Goal: Transaction & Acquisition: Purchase product/service

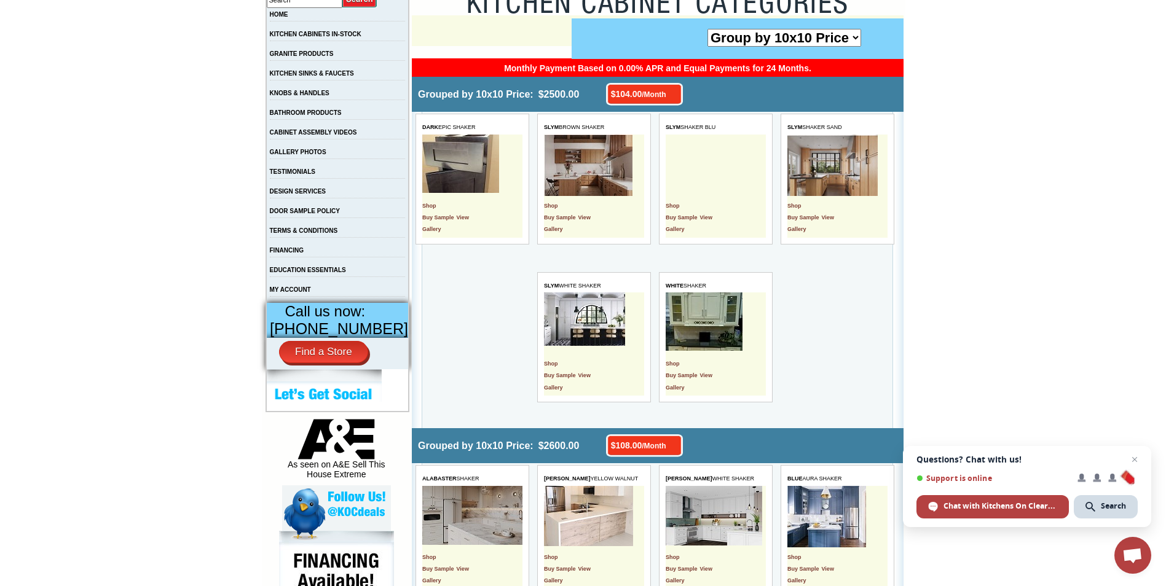
scroll to position [246, 0]
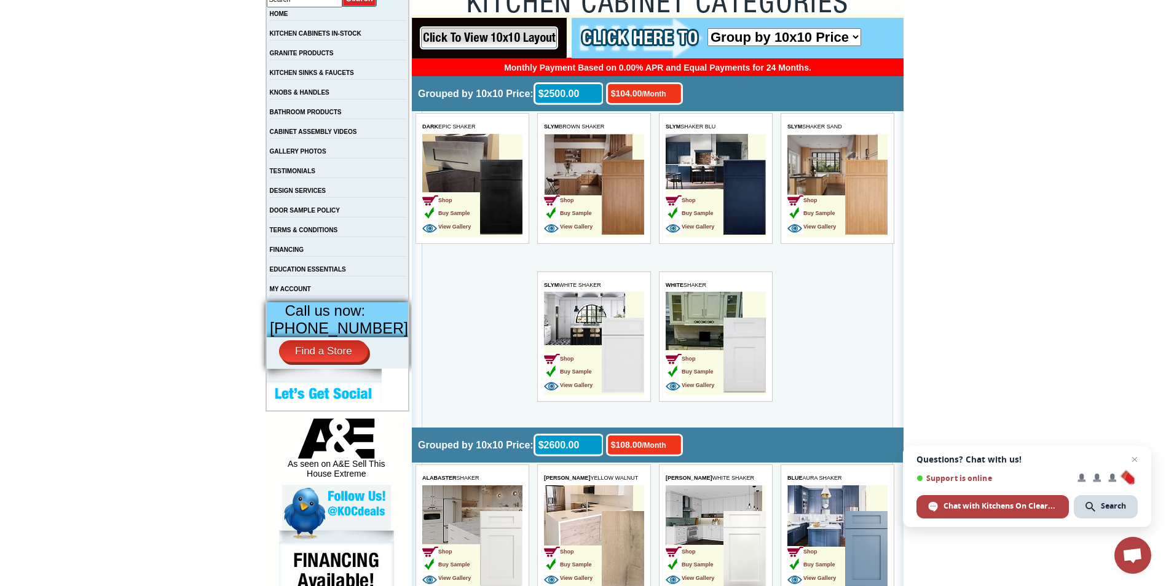
click at [729, 313] on td "Shop Buy Sample View Gallery" at bounding box center [715, 343] width 100 height 103
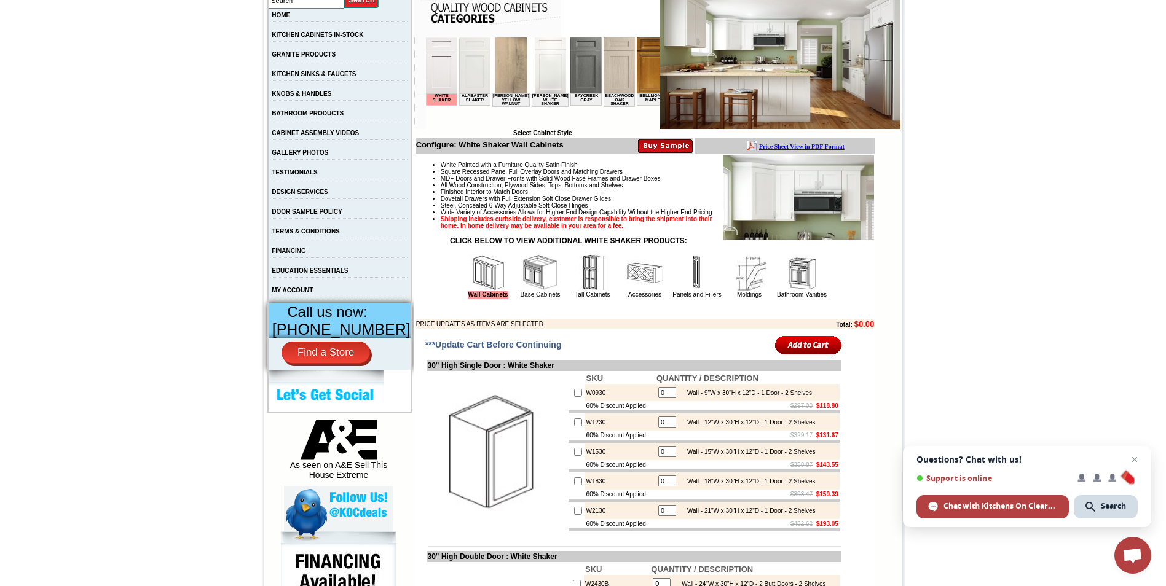
scroll to position [245, 0]
click at [522, 285] on img at bounding box center [540, 272] width 37 height 37
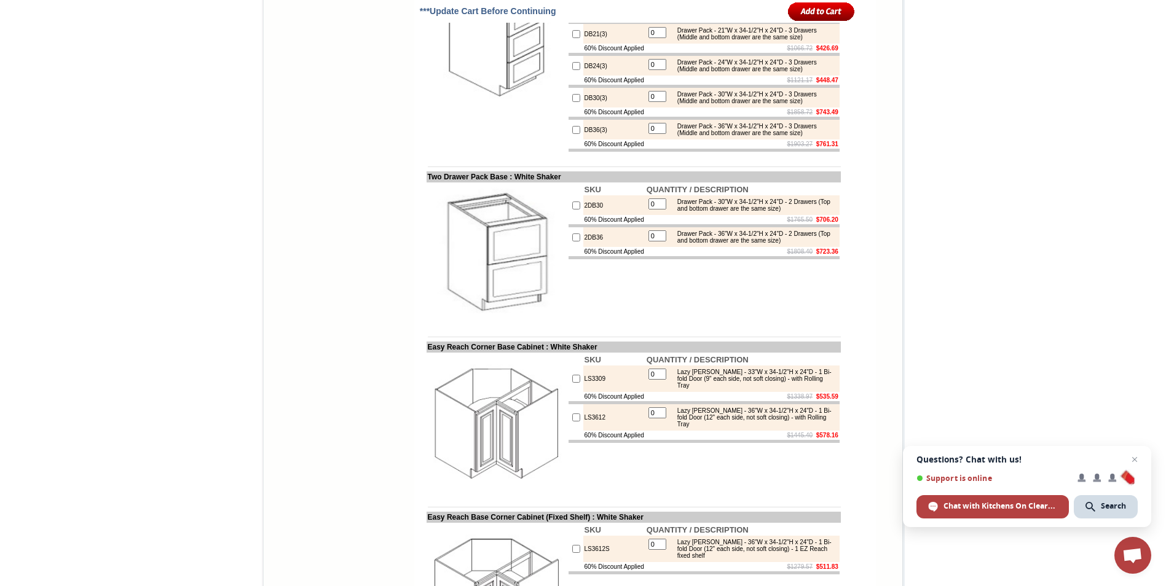
scroll to position [2089, 0]
